Goal: Task Accomplishment & Management: Manage account settings

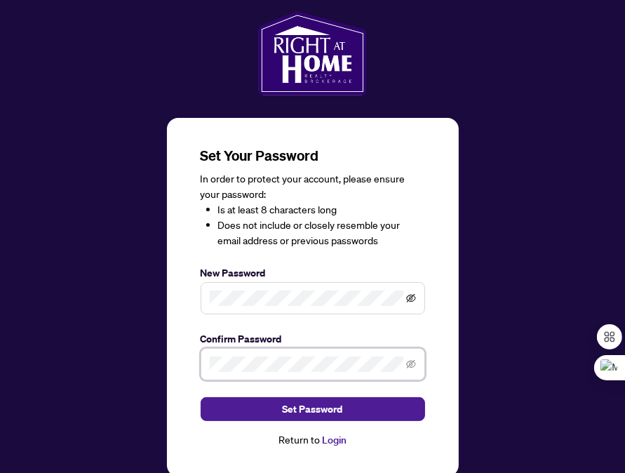
click at [410, 296] on icon "eye-invisible" at bounding box center [411, 298] width 10 height 8
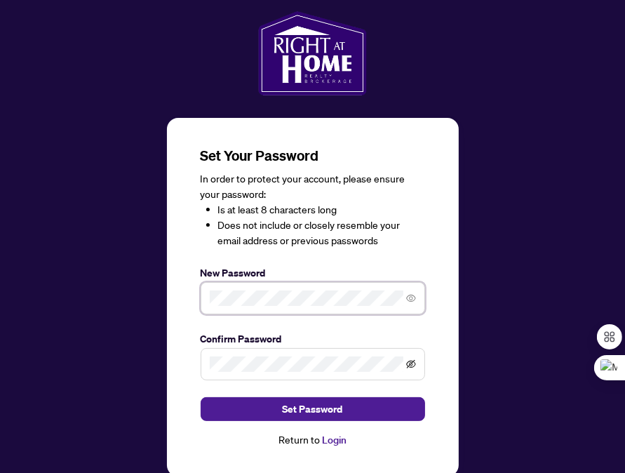
click at [411, 364] on icon "eye-invisible" at bounding box center [411, 364] width 10 height 10
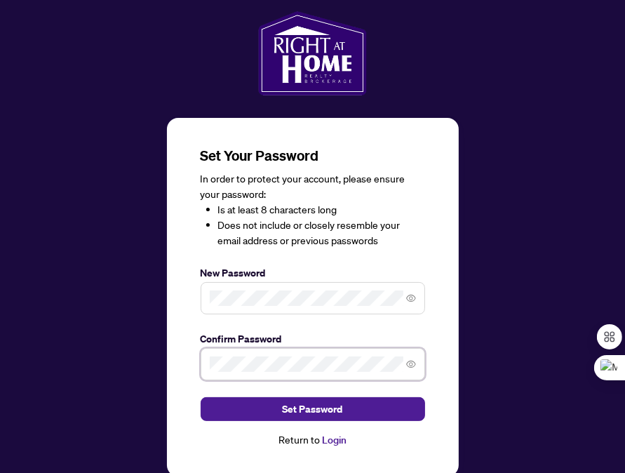
click at [195, 359] on div "Set Your Password In order to protect your account, please ensure your password…" at bounding box center [313, 297] width 292 height 359
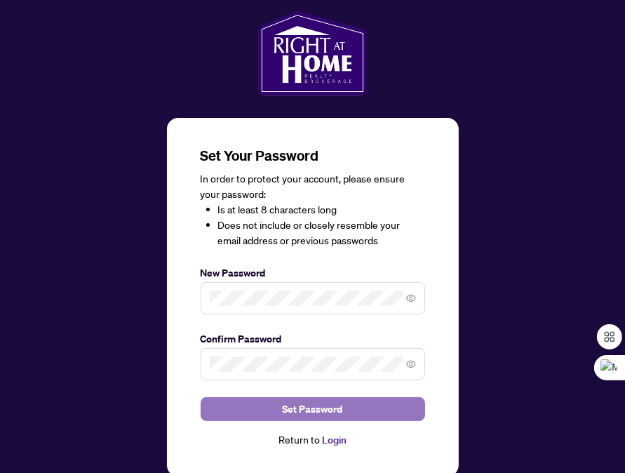
click at [289, 410] on span "Set Password" at bounding box center [313, 409] width 60 height 22
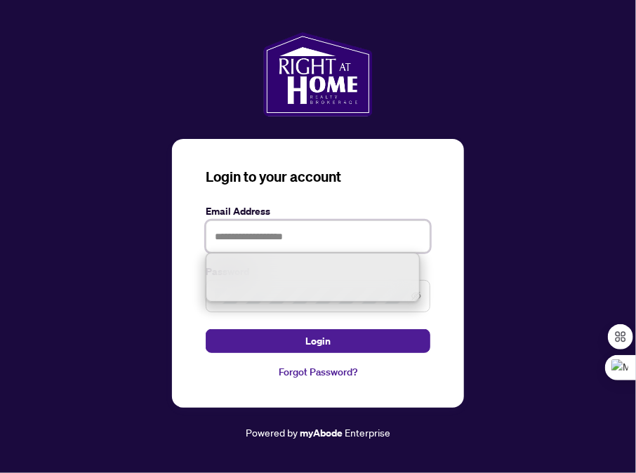
click at [272, 238] on input "text" at bounding box center [318, 236] width 225 height 32
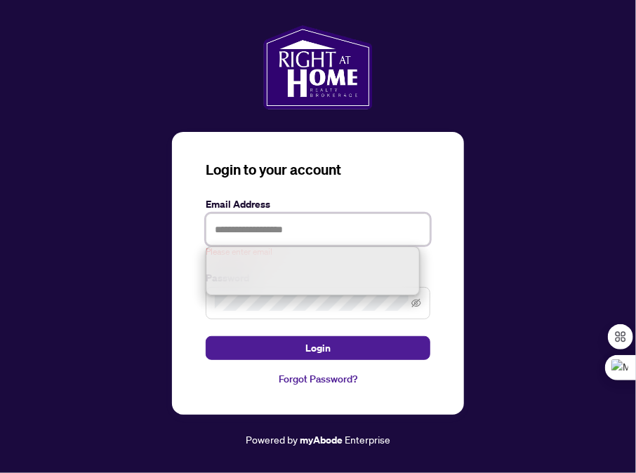
click at [271, 236] on input "text" at bounding box center [318, 229] width 225 height 32
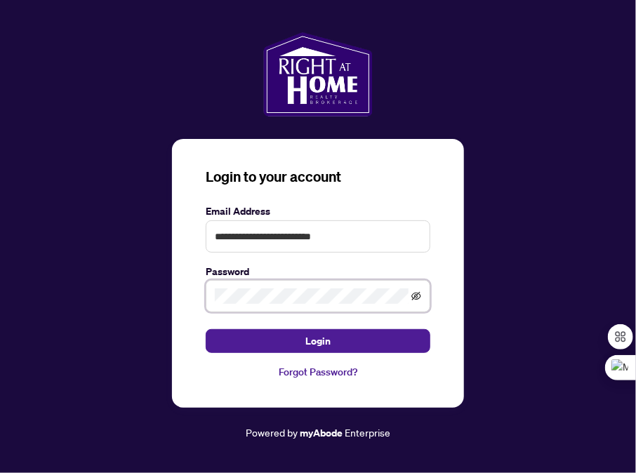
click at [418, 298] on icon "eye-invisible" at bounding box center [416, 296] width 10 height 10
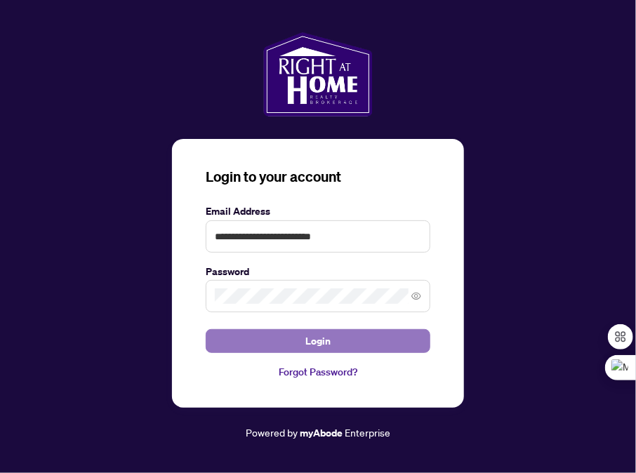
click at [315, 336] on span "Login" at bounding box center [317, 341] width 25 height 22
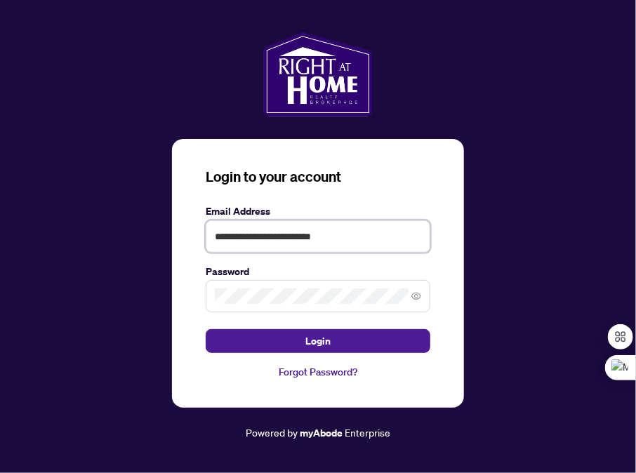
click at [328, 236] on input "**********" at bounding box center [318, 236] width 225 height 32
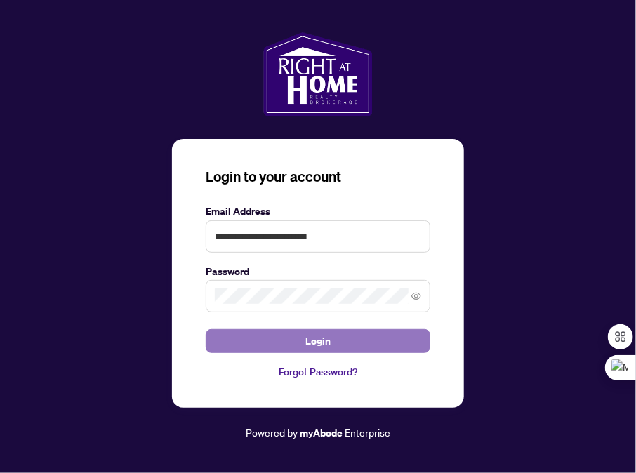
click at [309, 337] on span "Login" at bounding box center [317, 341] width 25 height 22
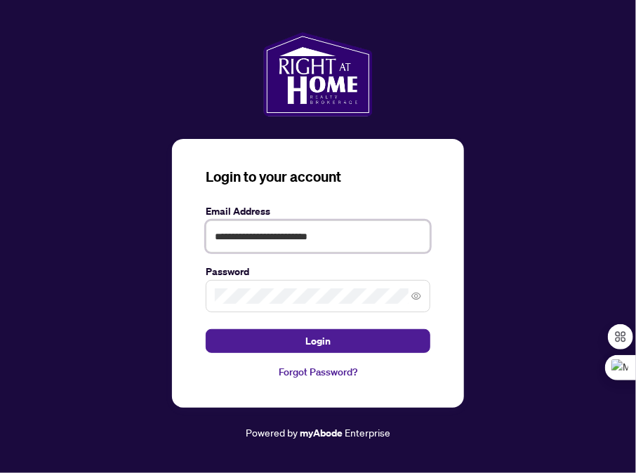
click at [327, 233] on input "**********" at bounding box center [318, 236] width 225 height 32
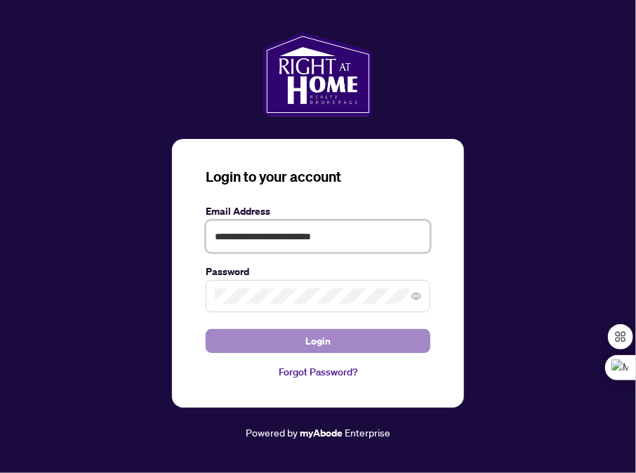
type input "**********"
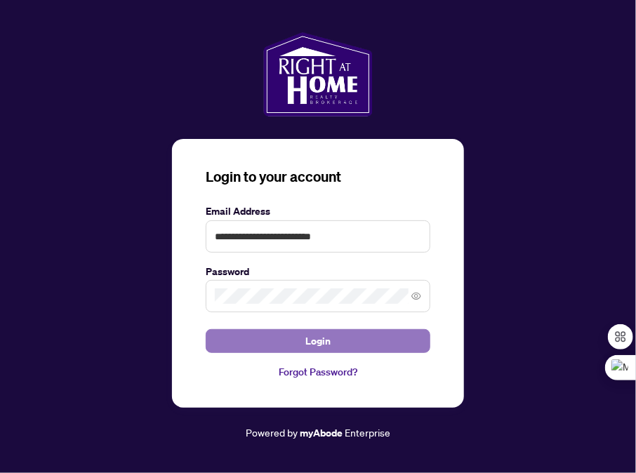
click at [295, 334] on button "Login" at bounding box center [318, 341] width 225 height 24
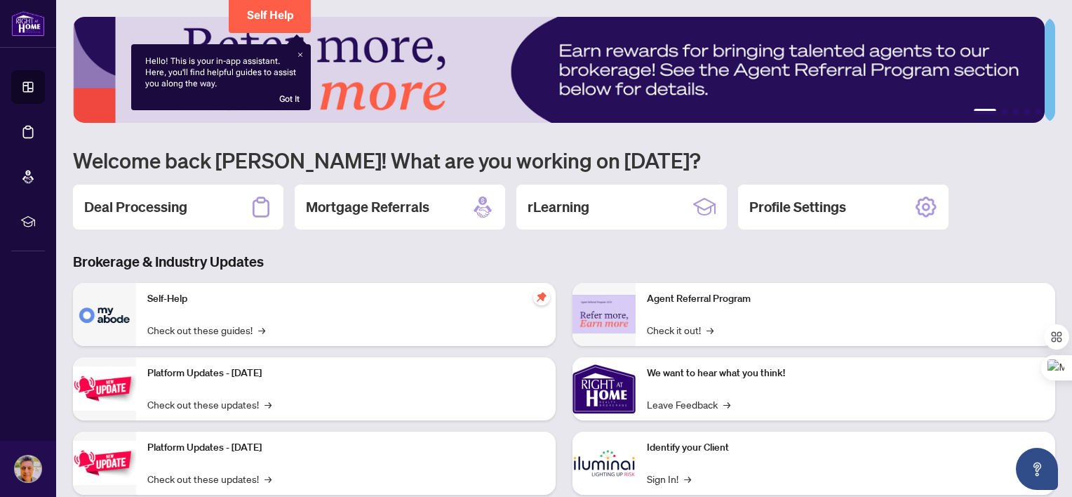
click at [170, 204] on h2 "Deal Processing" at bounding box center [135, 207] width 103 height 20
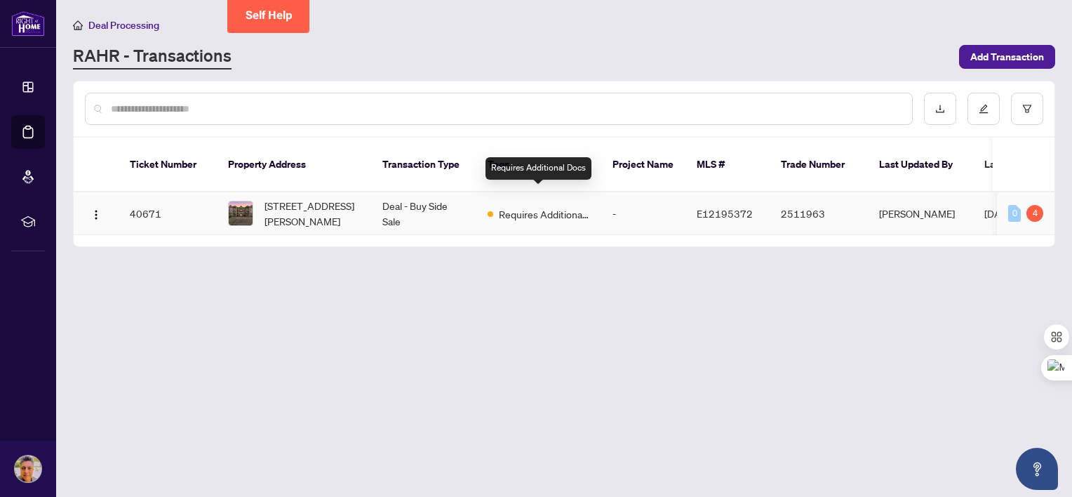
click at [548, 206] on span "Requires Additional Docs" at bounding box center [544, 213] width 91 height 15
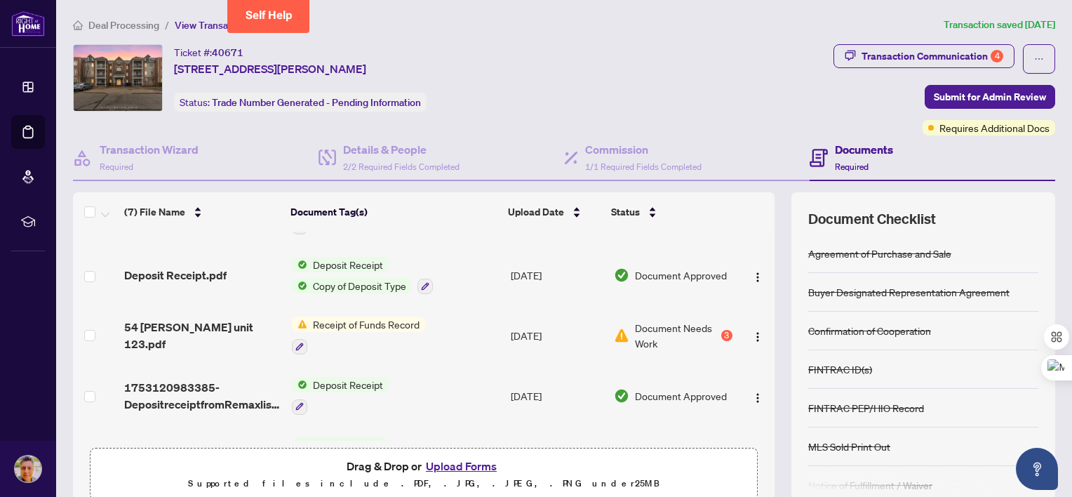
scroll to position [45, 0]
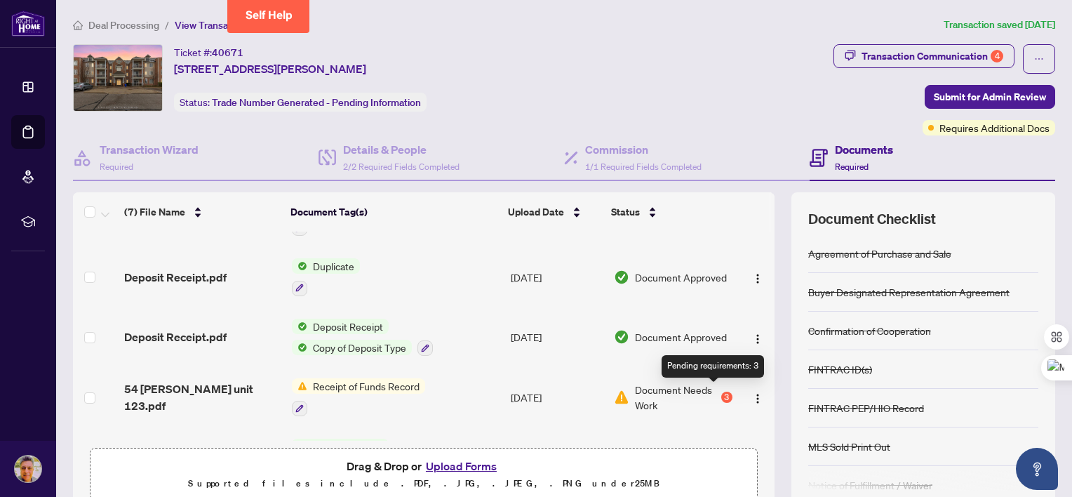
click at [635, 392] on div "3" at bounding box center [726, 397] width 11 height 11
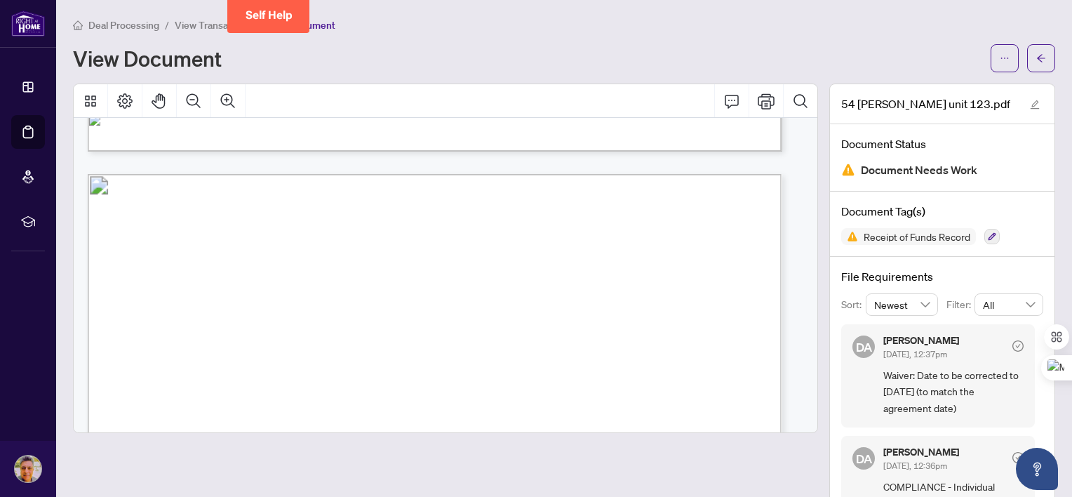
scroll to position [4841, 0]
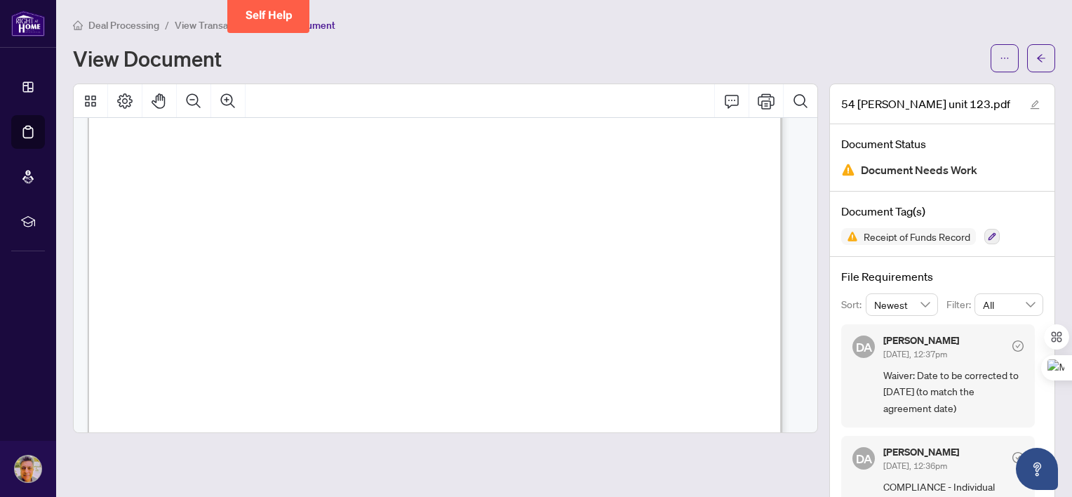
click at [635, 170] on span "Document Needs Work" at bounding box center [919, 170] width 116 height 19
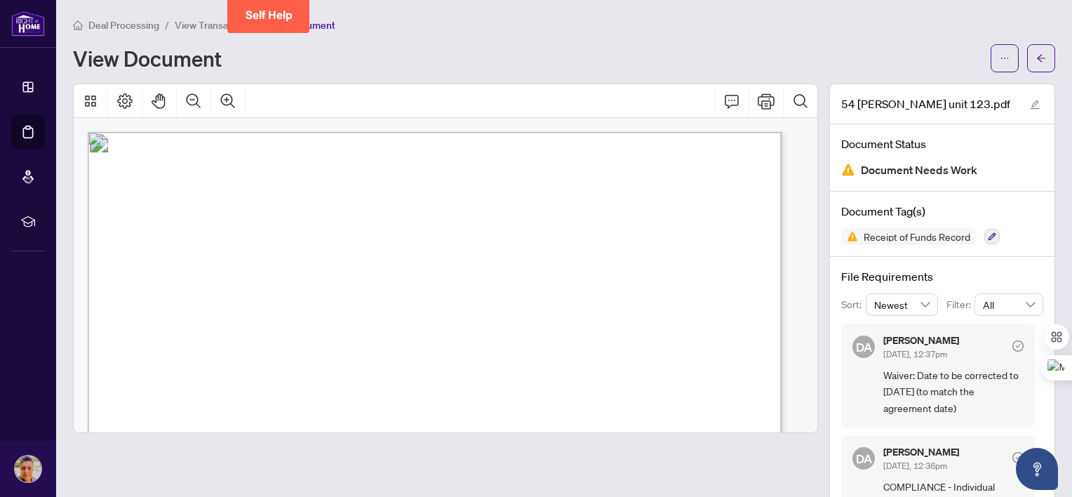
click at [120, 25] on span "Deal Processing" at bounding box center [123, 25] width 71 height 13
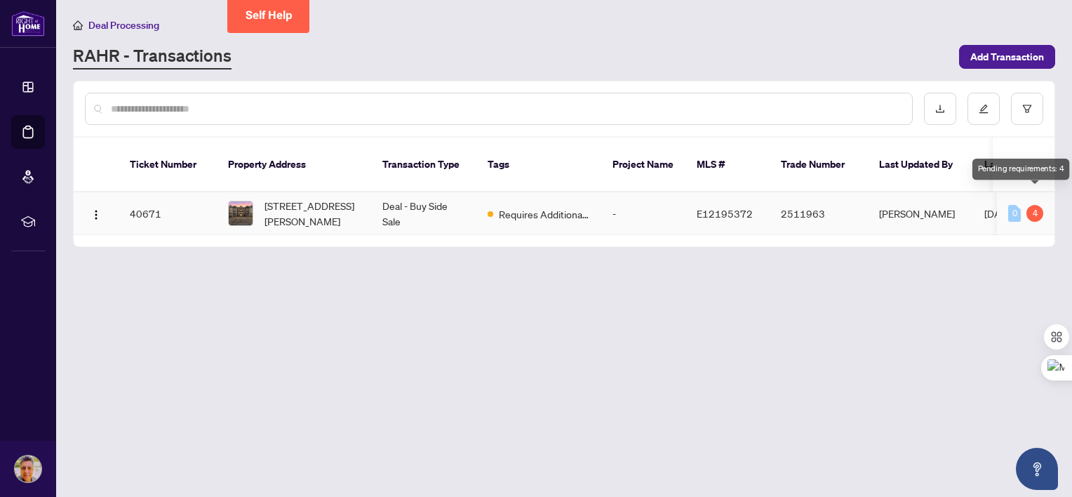
click at [635, 205] on div "4" at bounding box center [1034, 213] width 17 height 17
click at [304, 199] on span "[STREET_ADDRESS][PERSON_NAME]" at bounding box center [312, 213] width 95 height 31
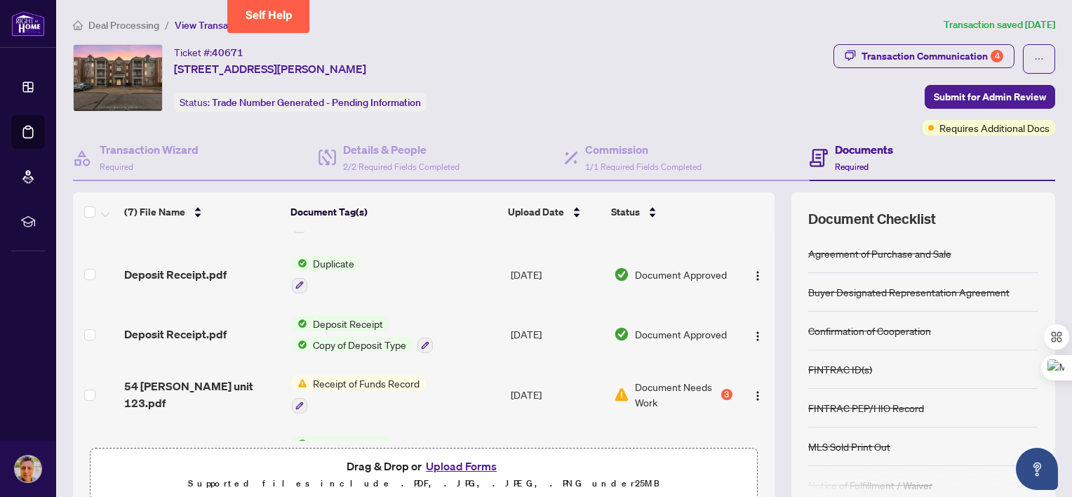
scroll to position [70, 0]
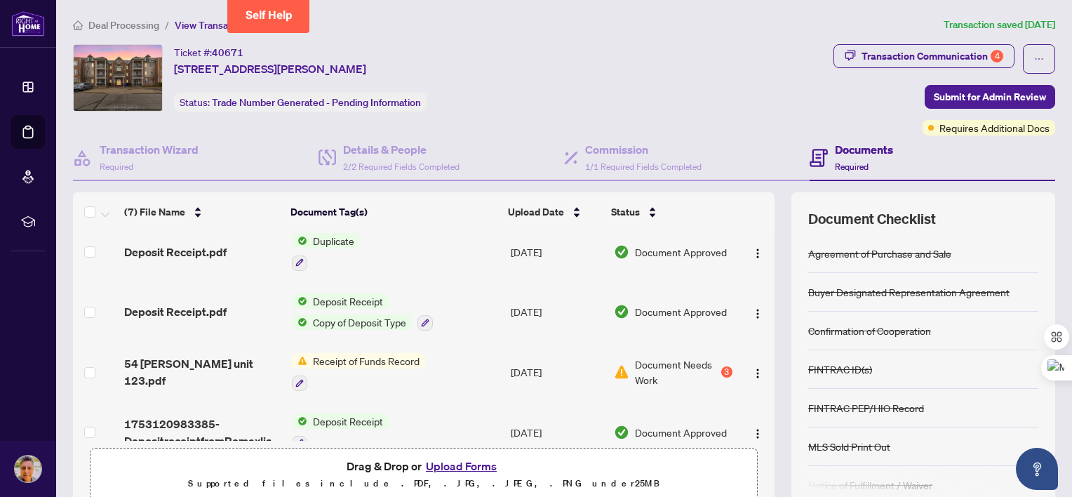
click at [312, 356] on span "Receipt of Funds Record" at bounding box center [366, 360] width 118 height 15
click at [326, 422] on span "Receipt of Funds Record" at bounding box center [352, 424] width 118 height 15
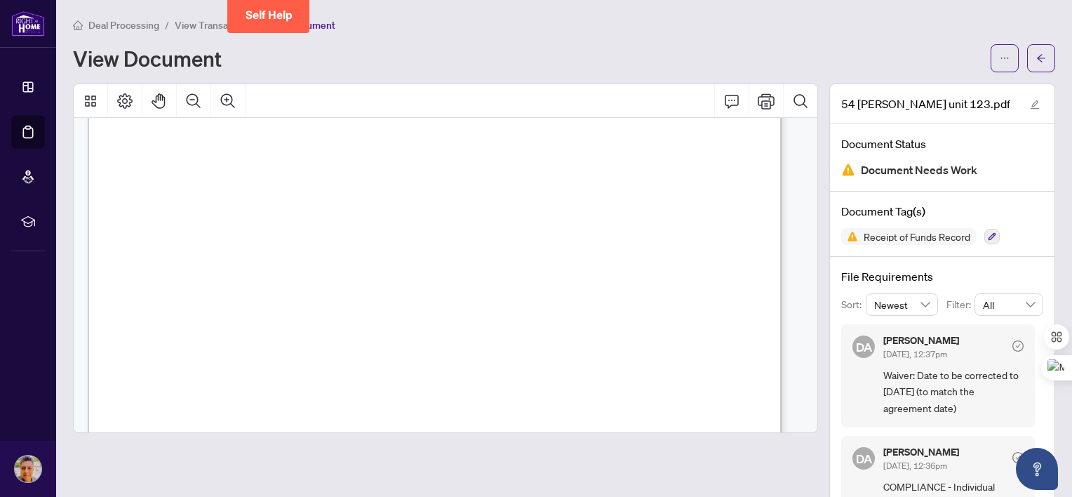
scroll to position [10339, 0]
